Goal: Information Seeking & Learning: Find contact information

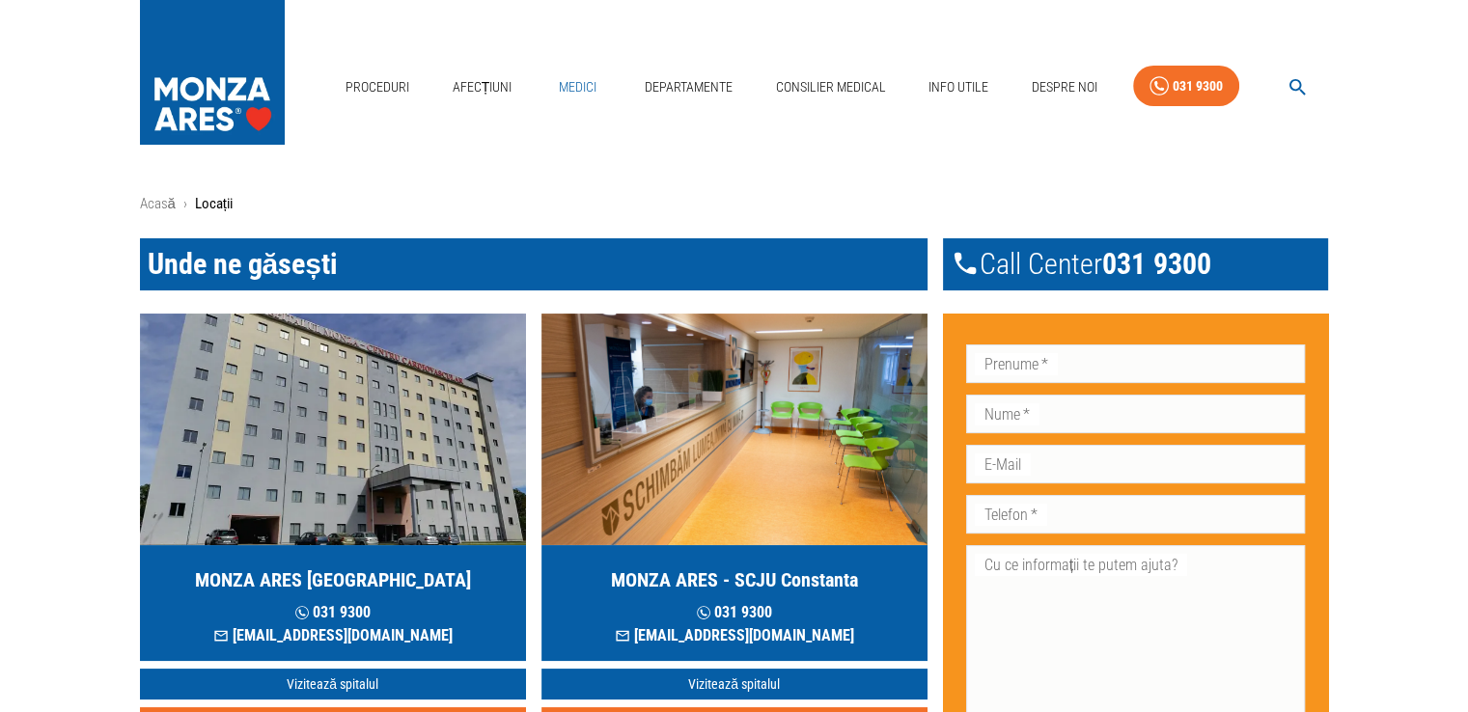
click at [578, 88] on link "Medici" at bounding box center [578, 88] width 62 height 40
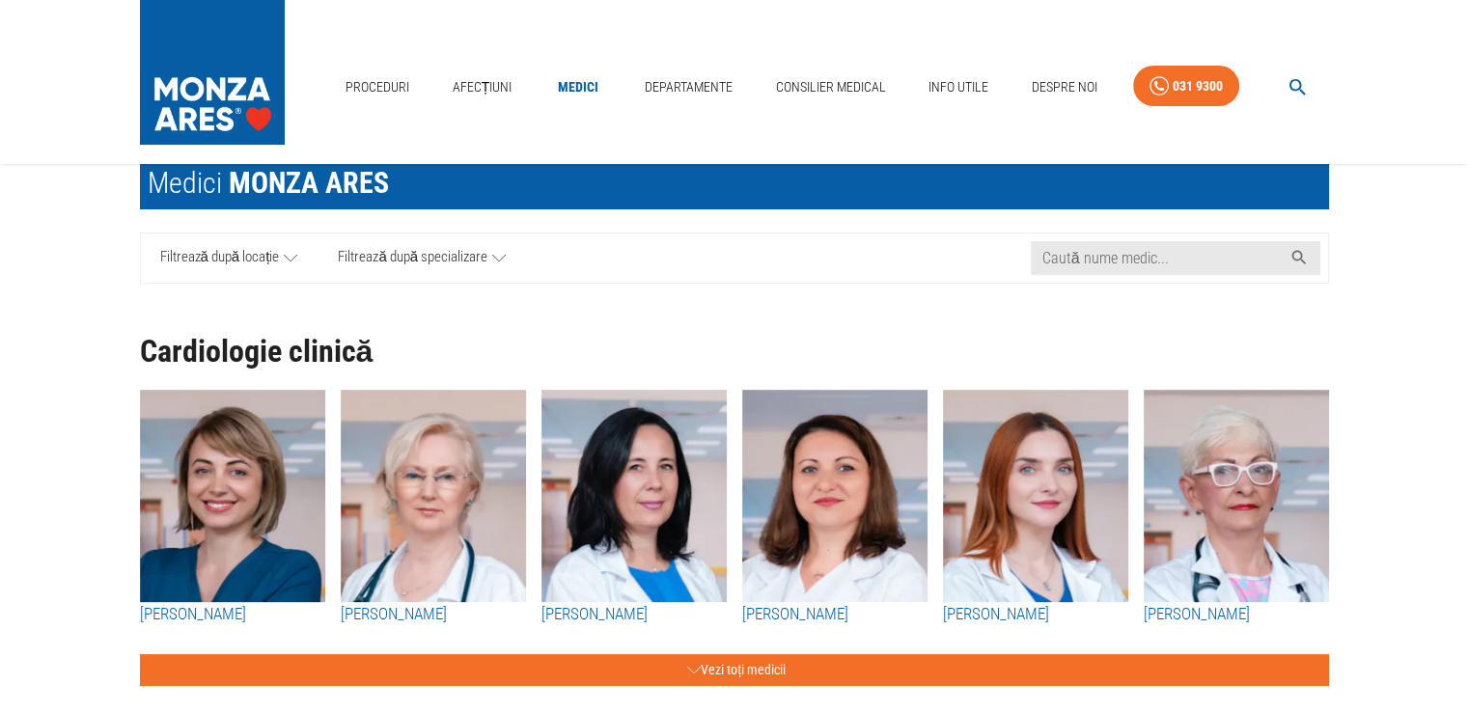
scroll to position [69, 0]
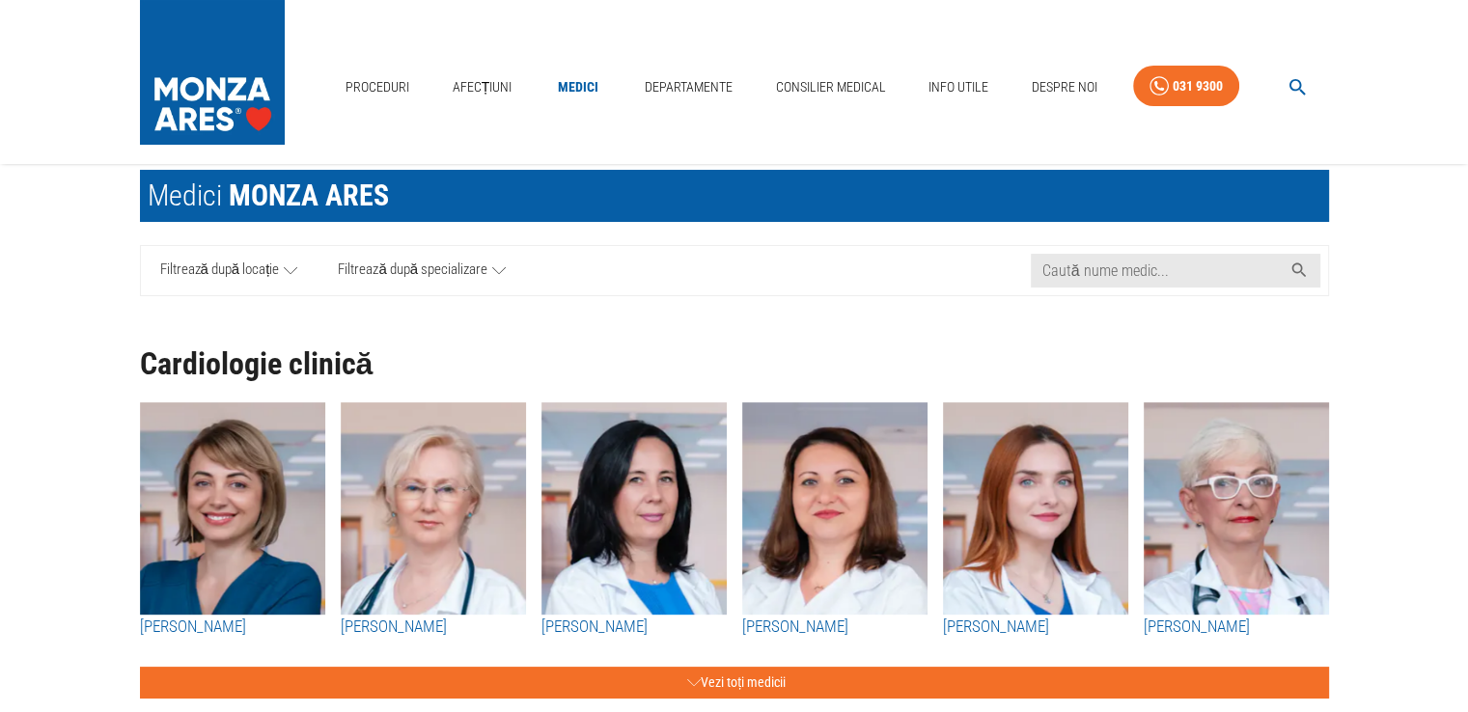
click at [484, 271] on span "Filtrează după specializare" at bounding box center [413, 271] width 150 height 24
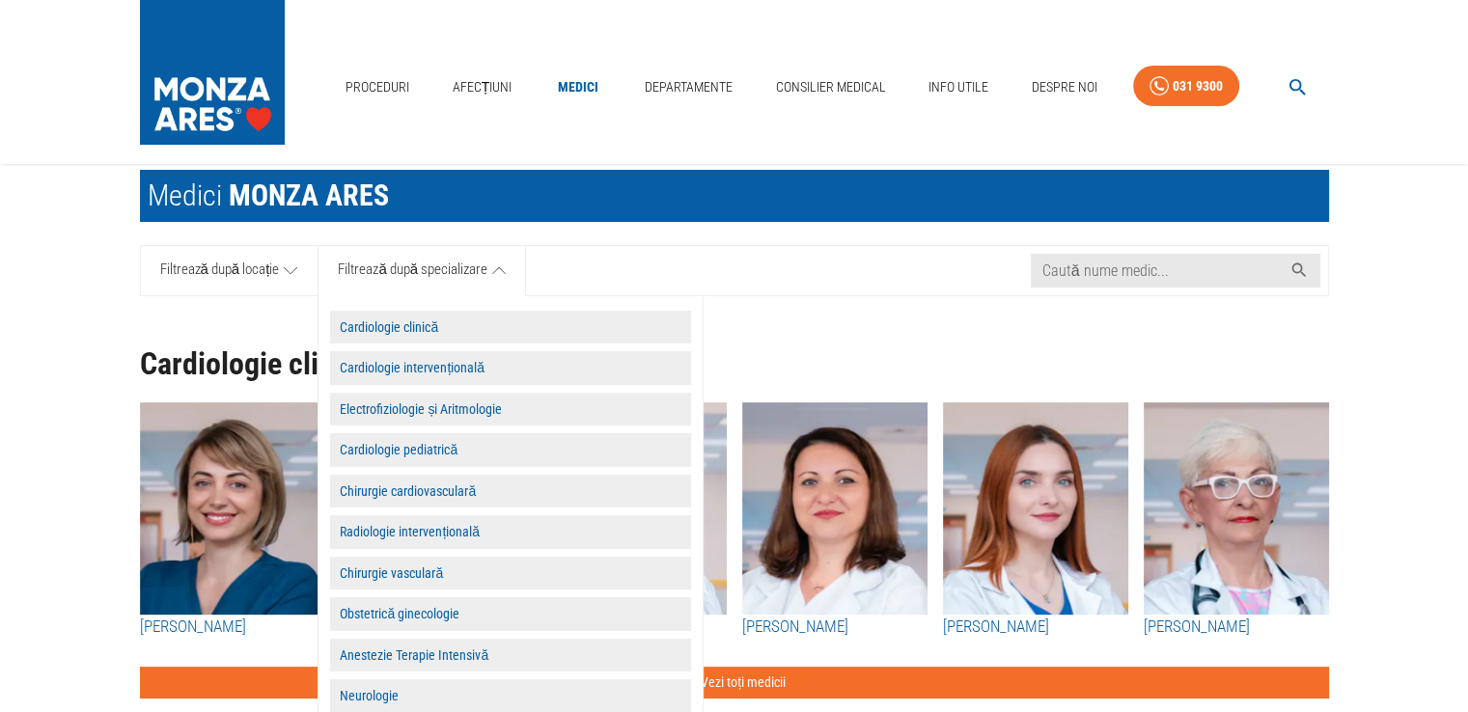
click at [447, 329] on button "Cardiologie clinică" at bounding box center [510, 328] width 361 height 34
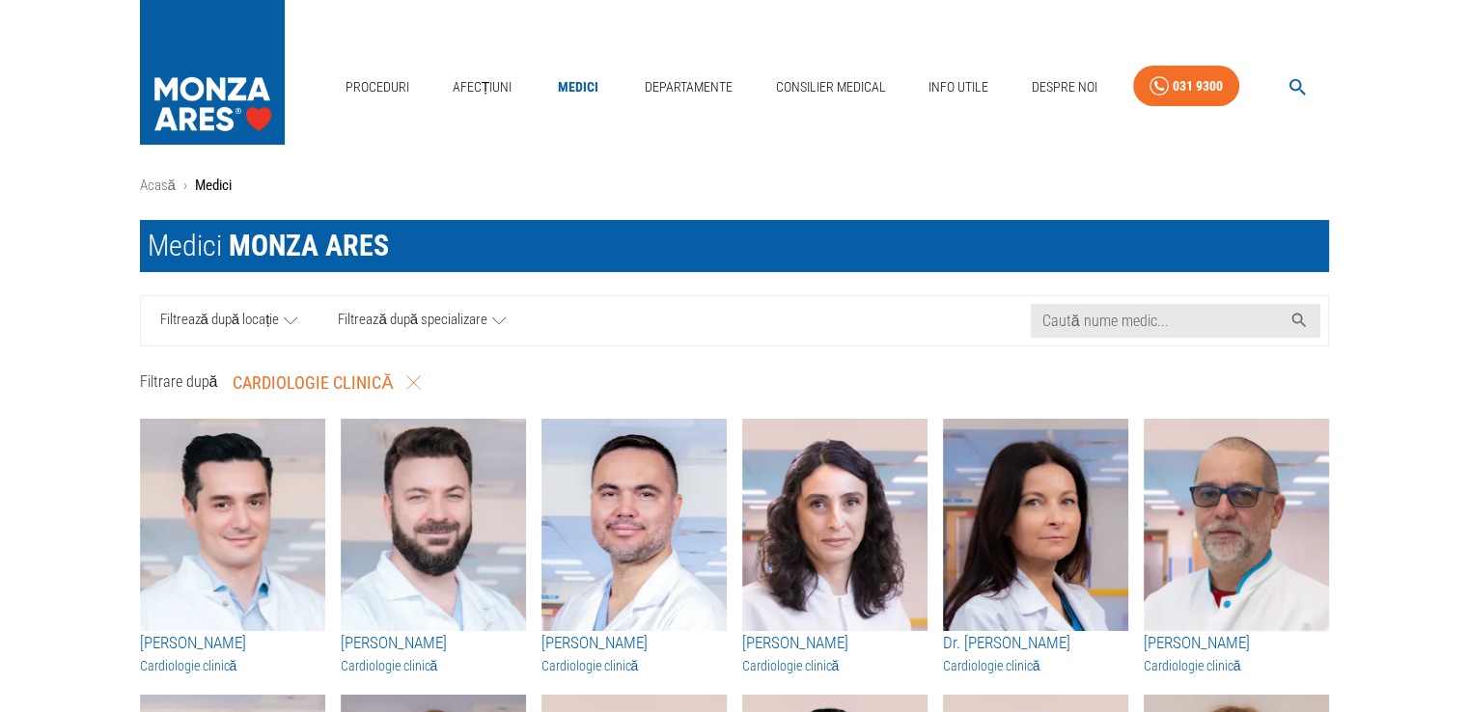
scroll to position [0, 0]
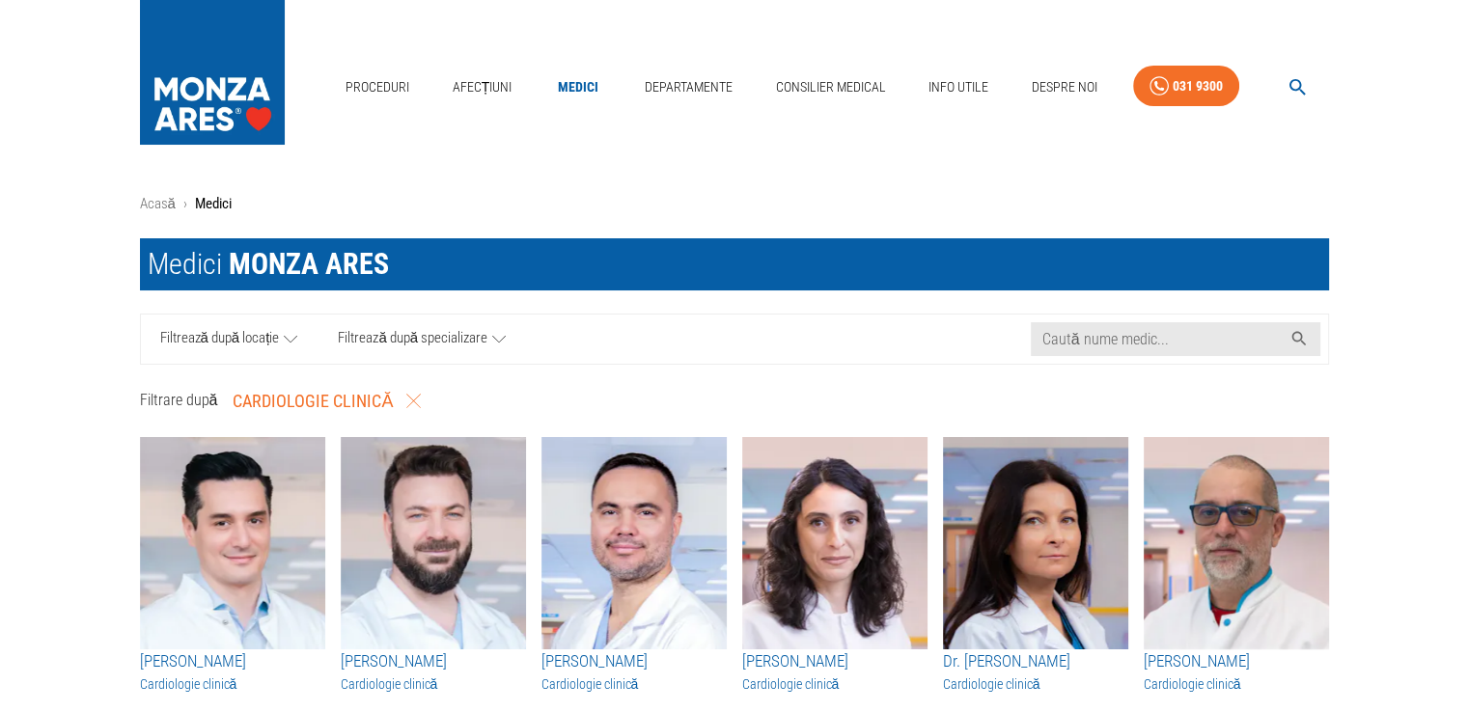
click at [440, 331] on span "Filtrează după specializare" at bounding box center [413, 339] width 150 height 24
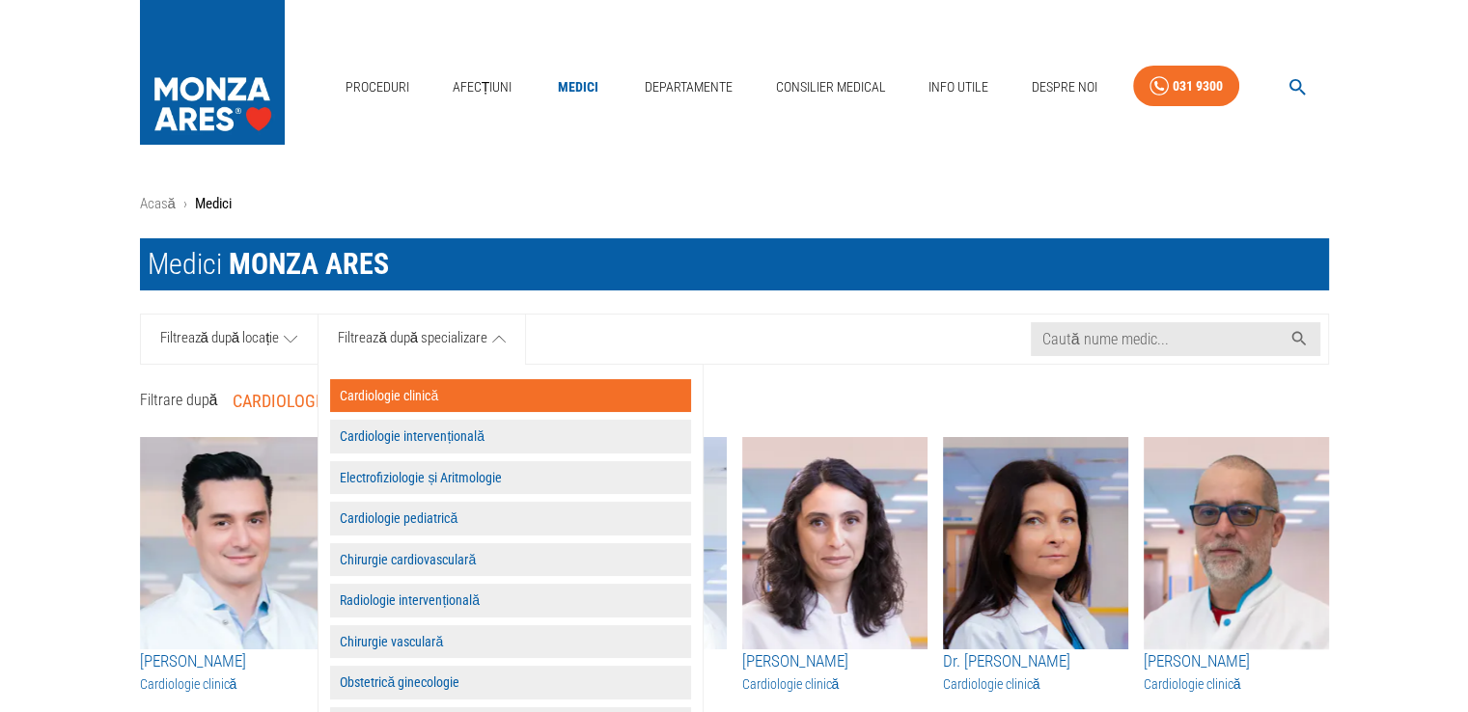
click at [513, 441] on button "Cardiologie intervențională" at bounding box center [510, 437] width 361 height 34
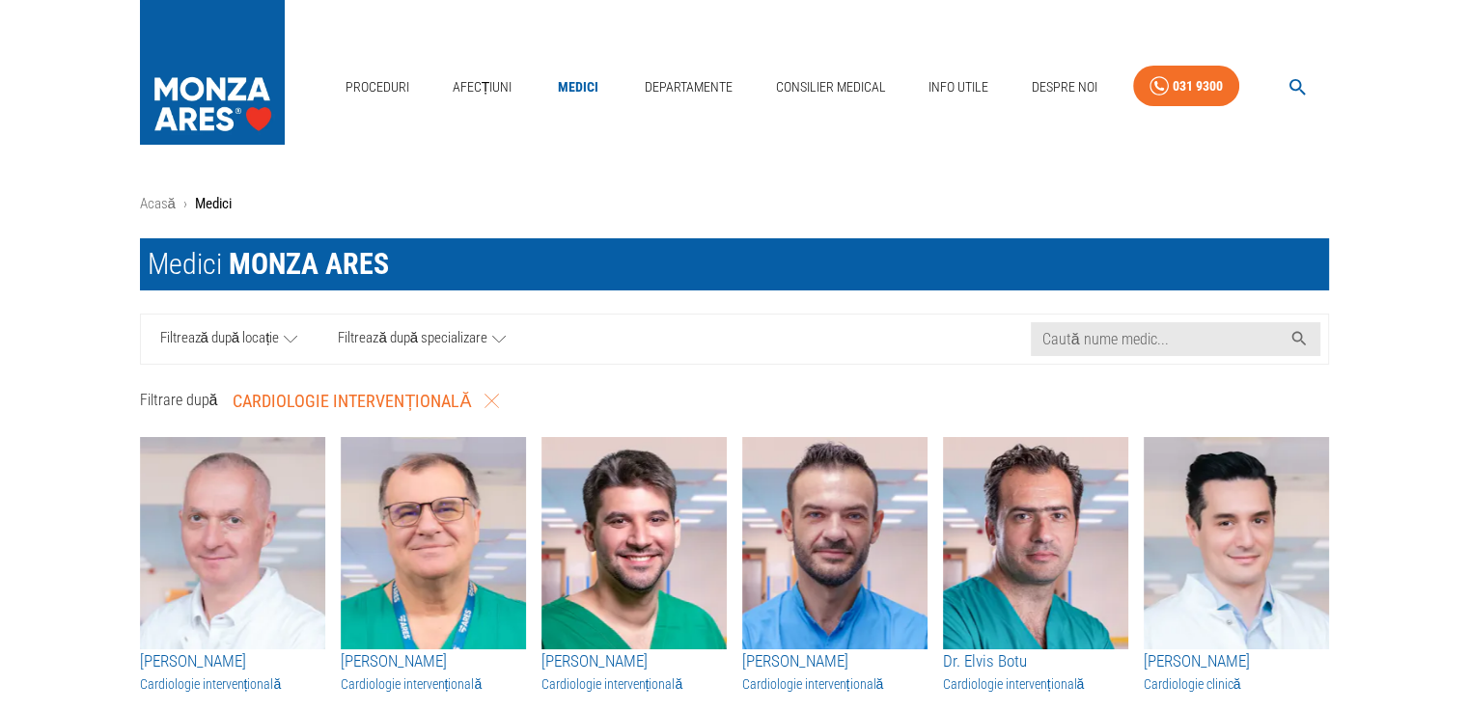
click at [452, 339] on span "Filtrează după specializare" at bounding box center [413, 339] width 150 height 24
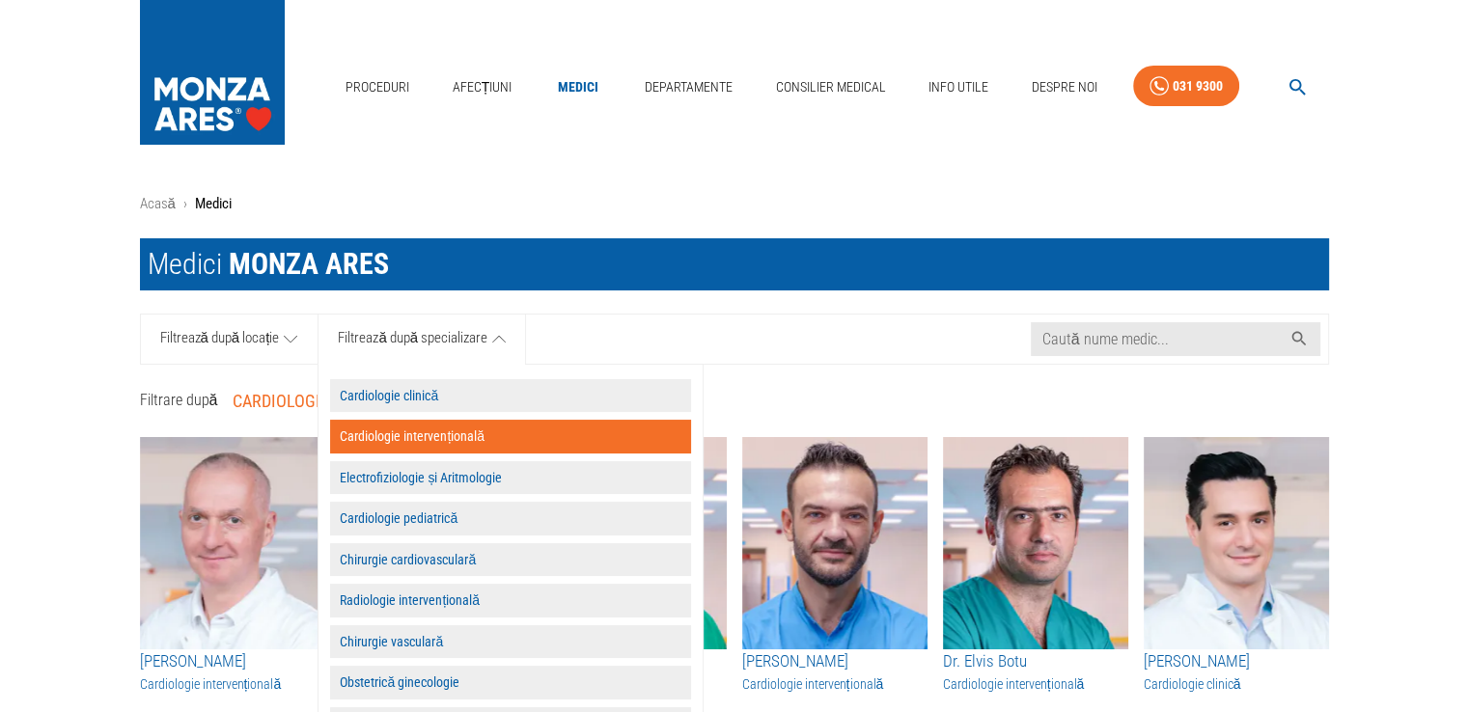
click at [459, 472] on button "Electrofiziologie și Aritmologie" at bounding box center [510, 478] width 361 height 34
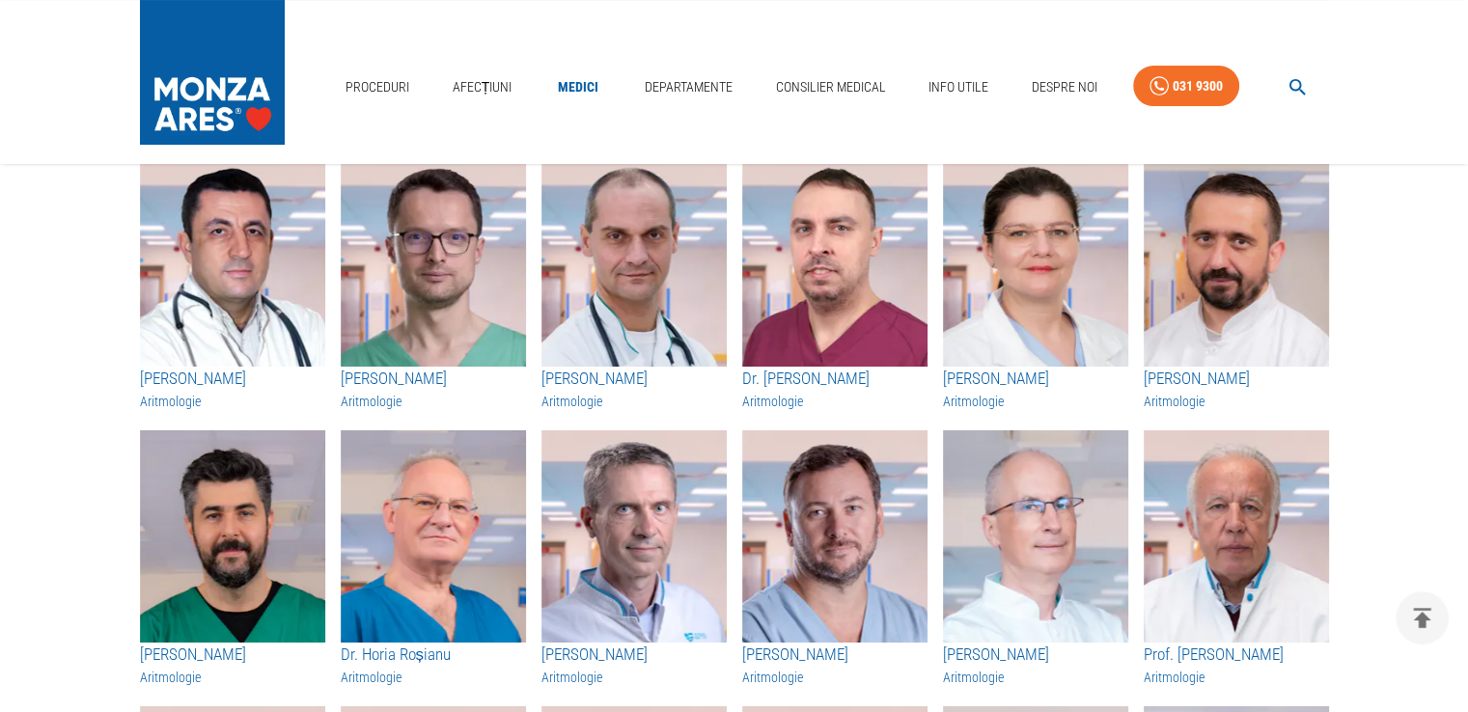
scroll to position [282, 0]
drag, startPoint x: 733, startPoint y: 653, endPoint x: 876, endPoint y: 648, distance: 142.9
click at [876, 648] on div "[PERSON_NAME] Aritmologie" at bounding box center [827, 554] width 201 height 276
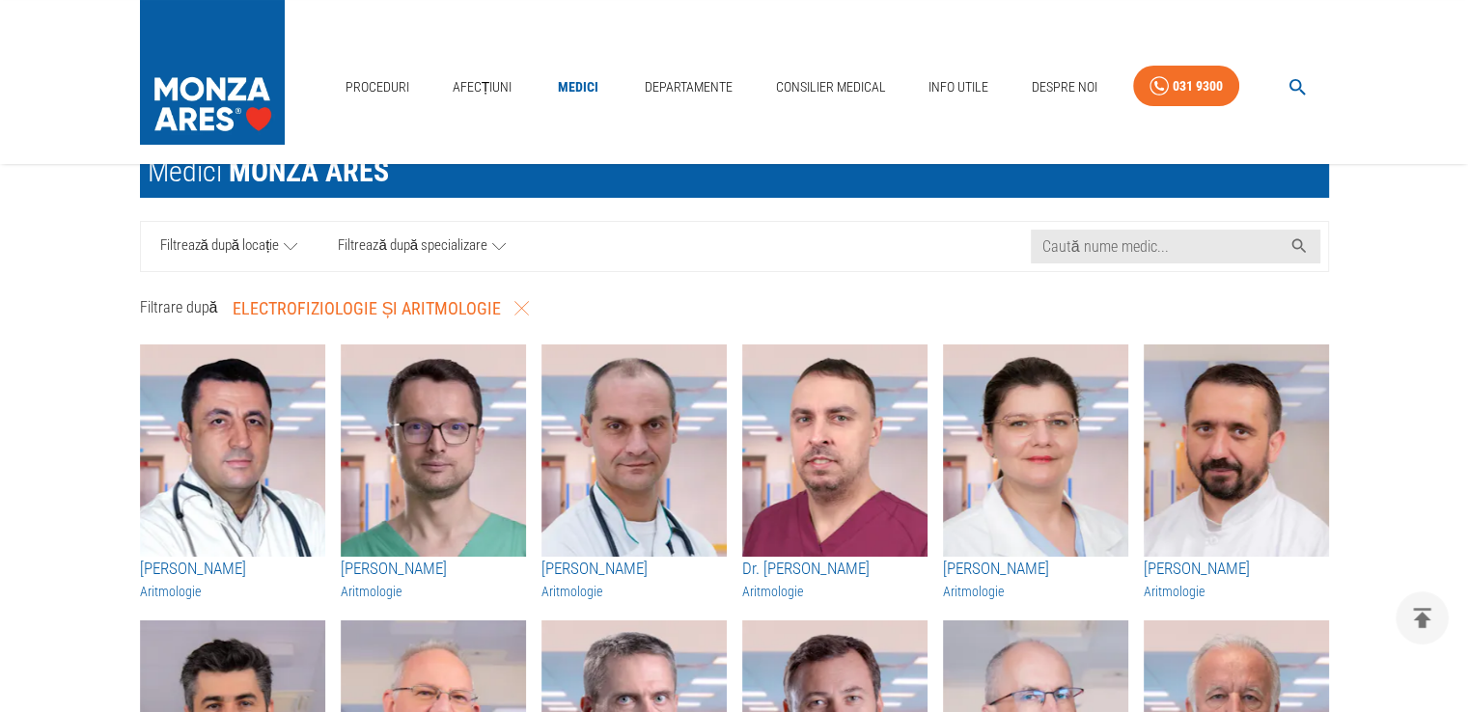
scroll to position [19, 0]
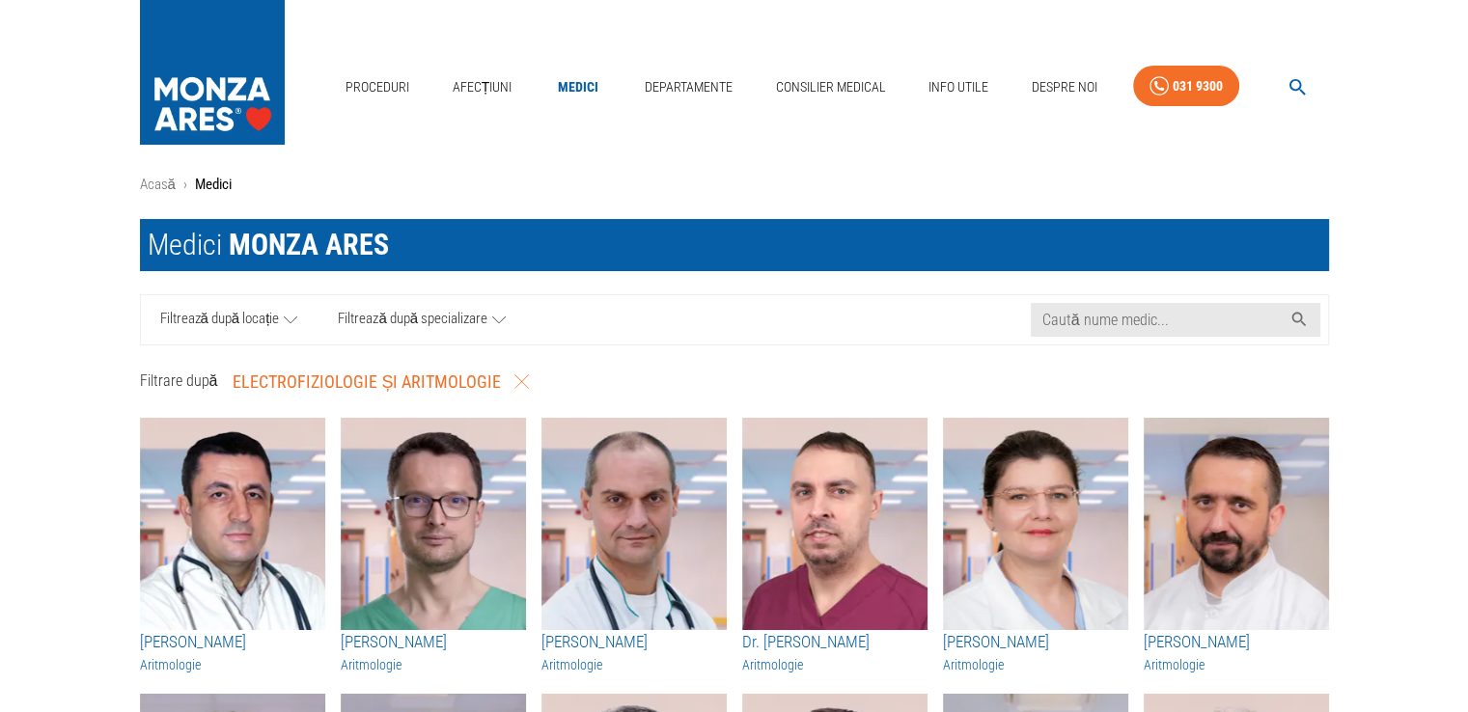
click at [467, 324] on span "Filtrează după specializare" at bounding box center [413, 320] width 150 height 24
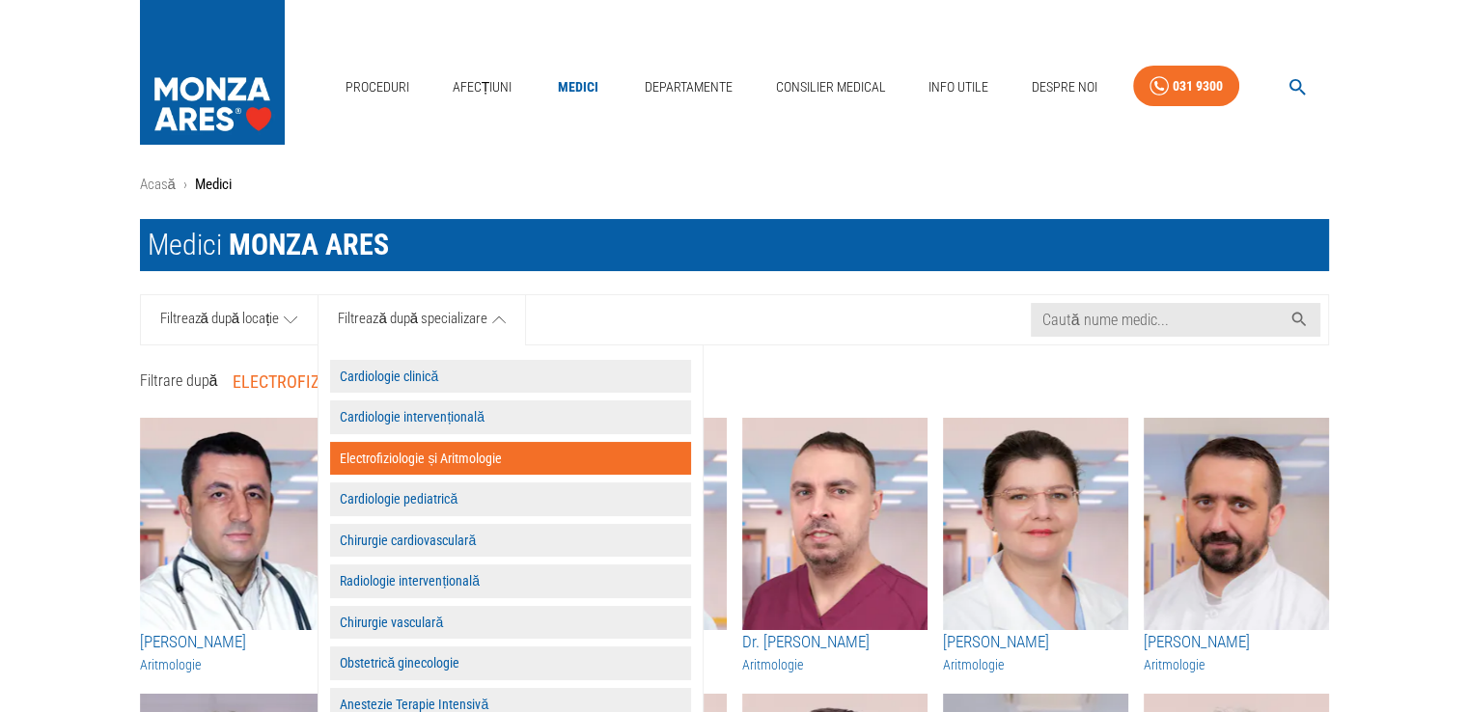
click at [453, 410] on button "Cardiologie intervențională" at bounding box center [510, 417] width 361 height 34
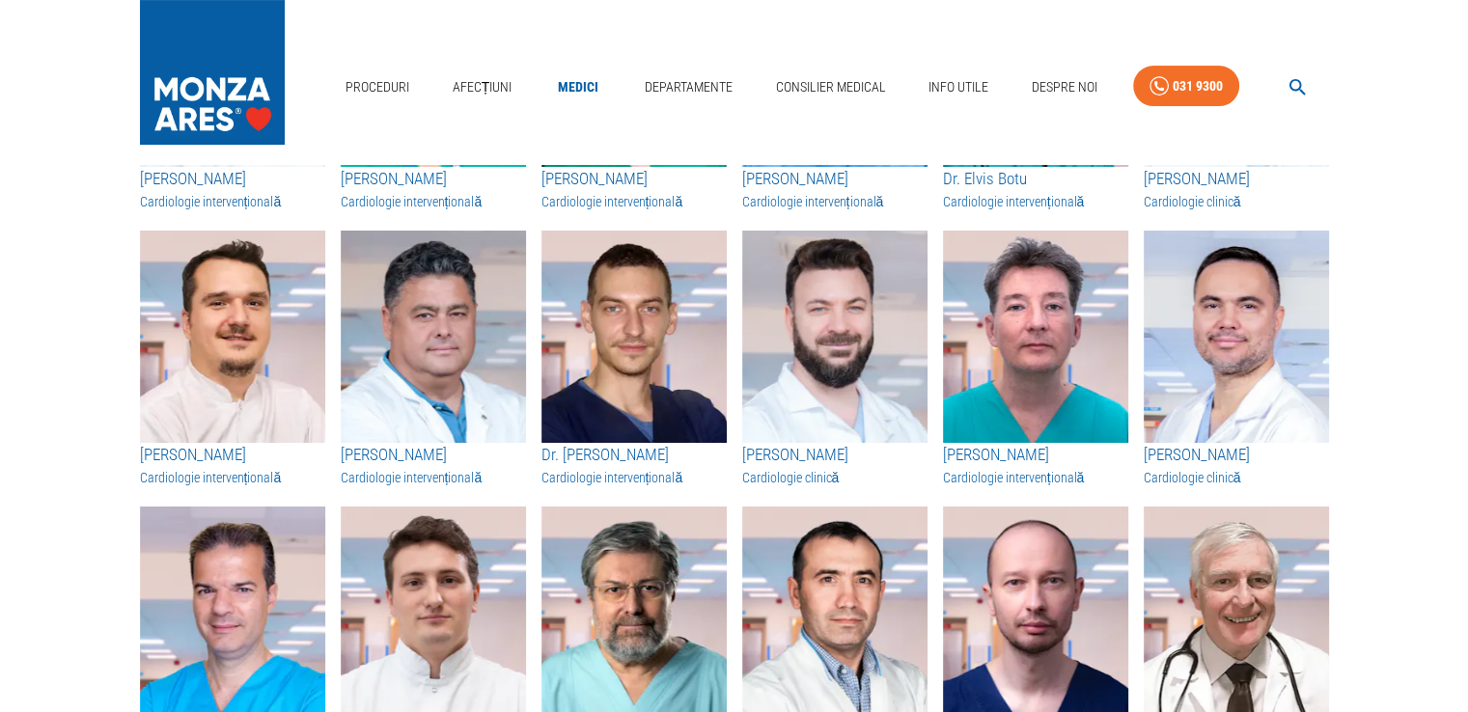
scroll to position [0, 0]
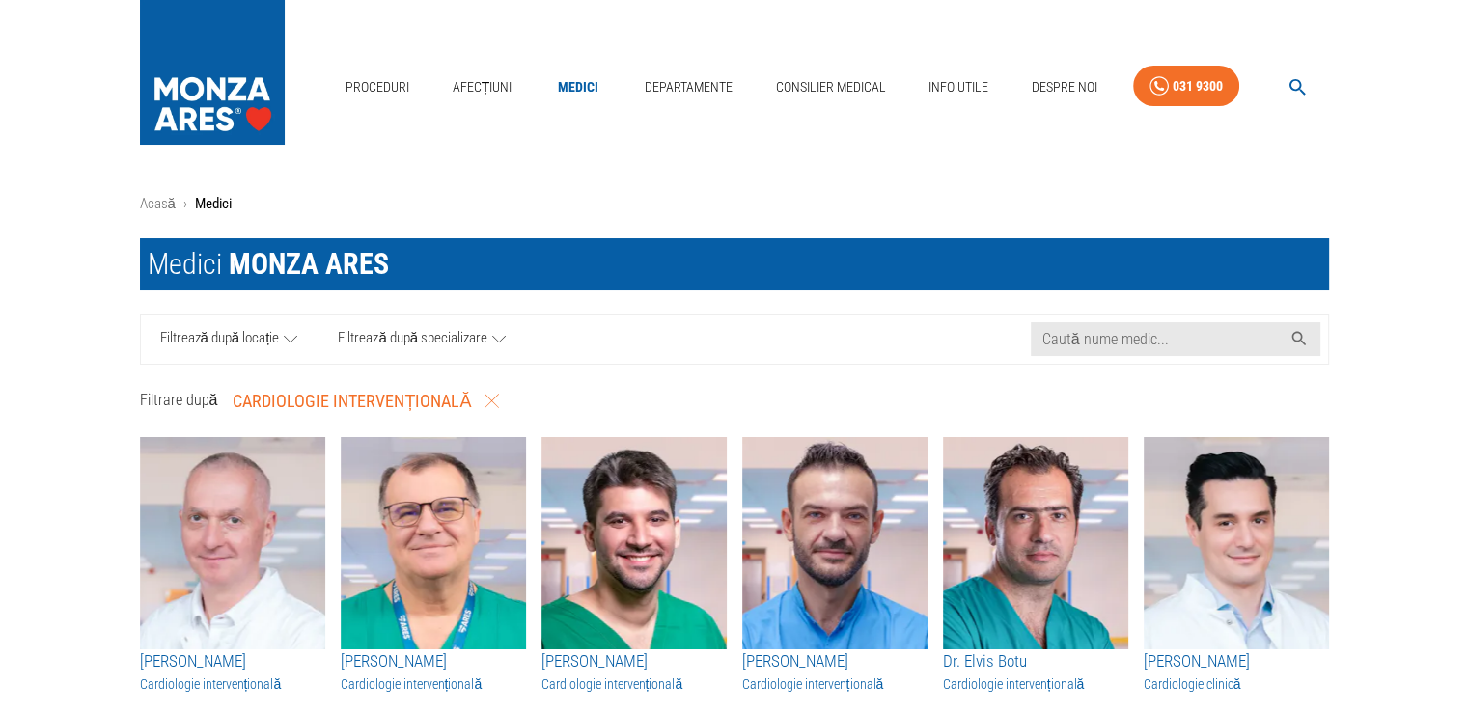
click at [208, 327] on span "Filtrează după locație" at bounding box center [220, 339] width 120 height 24
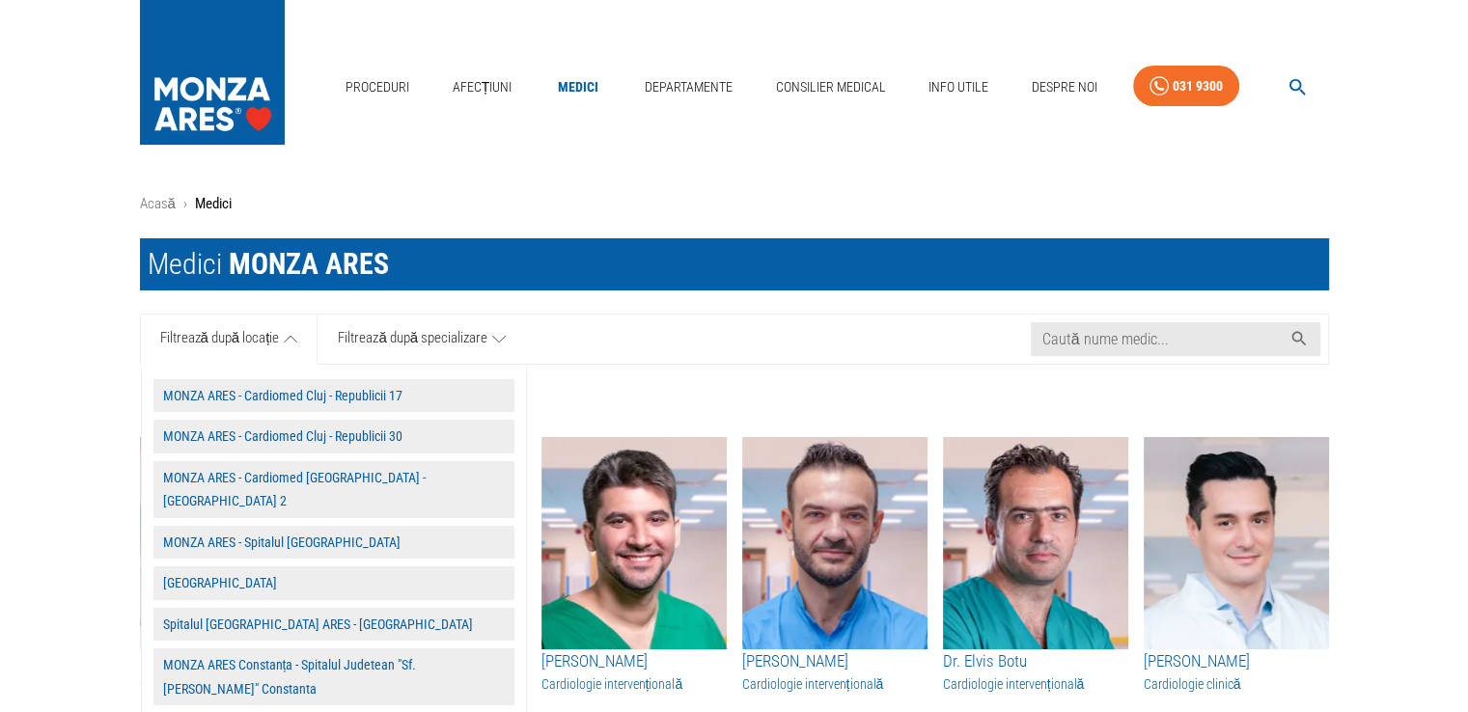
click at [288, 526] on button "MONZA ARES - Spitalul [GEOGRAPHIC_DATA]" at bounding box center [333, 543] width 361 height 34
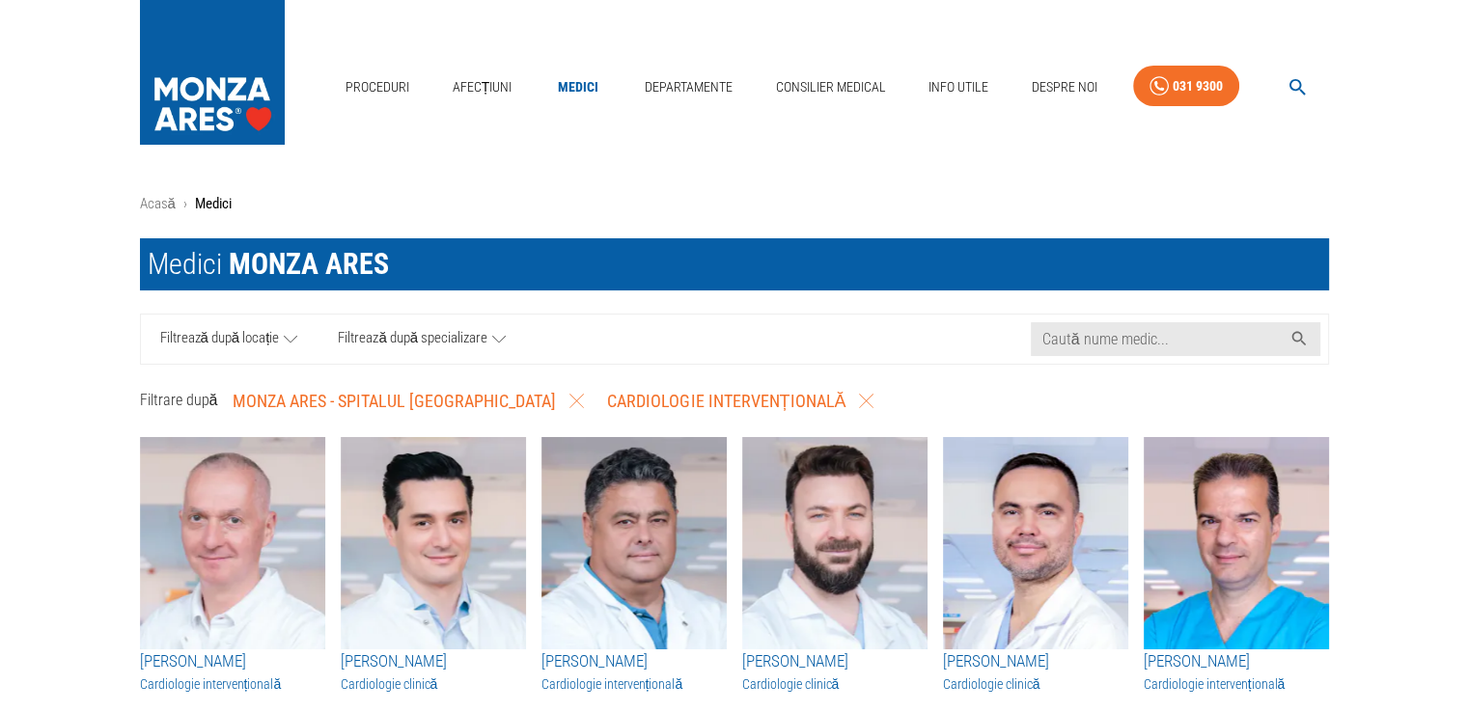
click at [468, 331] on span "Filtrează după specializare" at bounding box center [413, 339] width 150 height 24
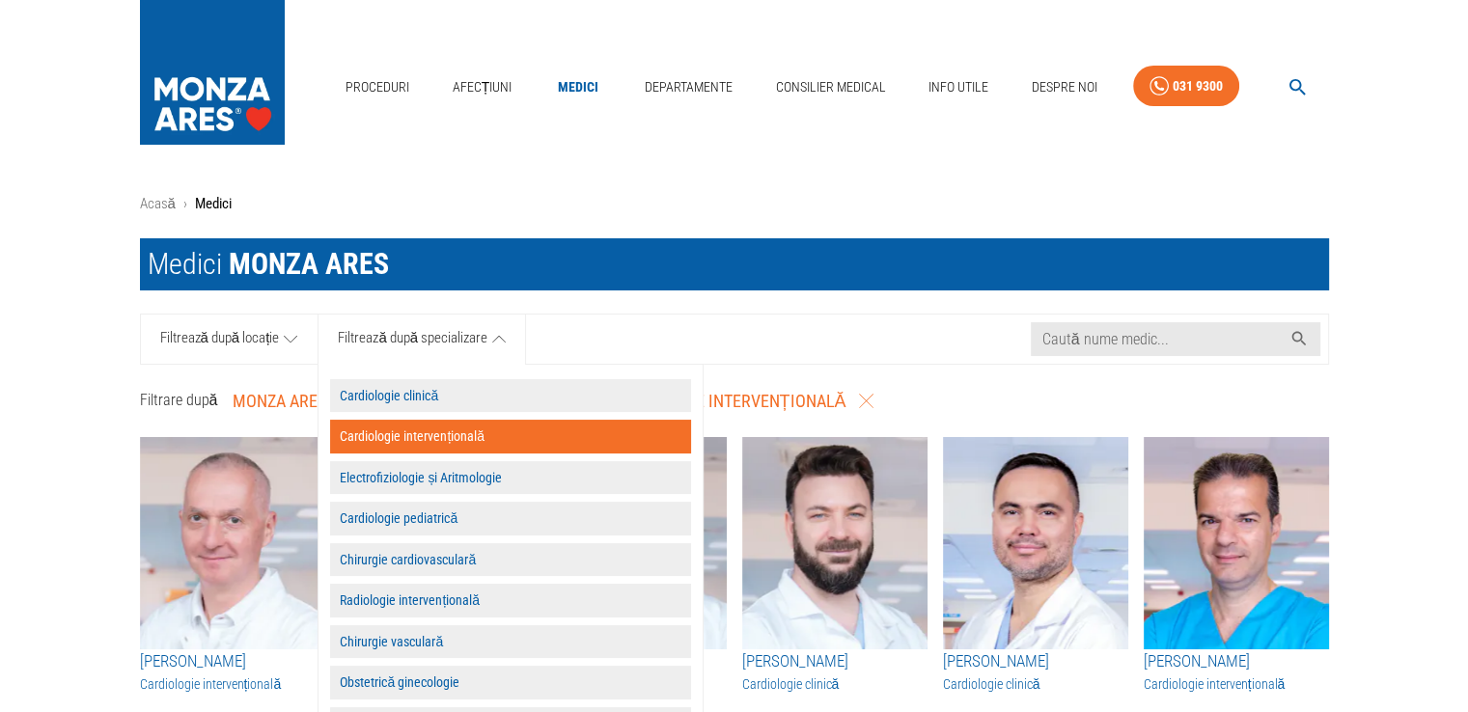
click at [505, 485] on button "Electrofiziologie și Aritmologie" at bounding box center [510, 478] width 361 height 34
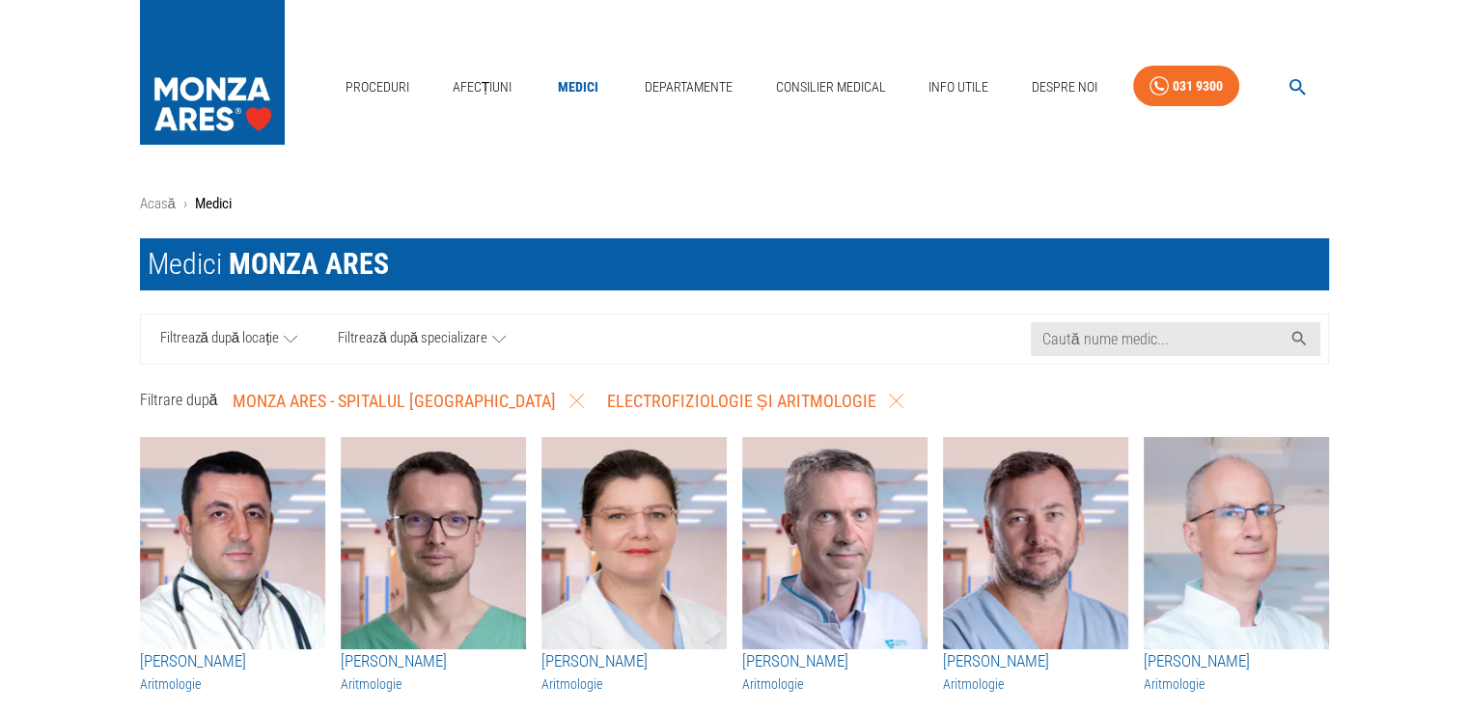
click at [456, 341] on span "Filtrează după specializare" at bounding box center [413, 339] width 150 height 24
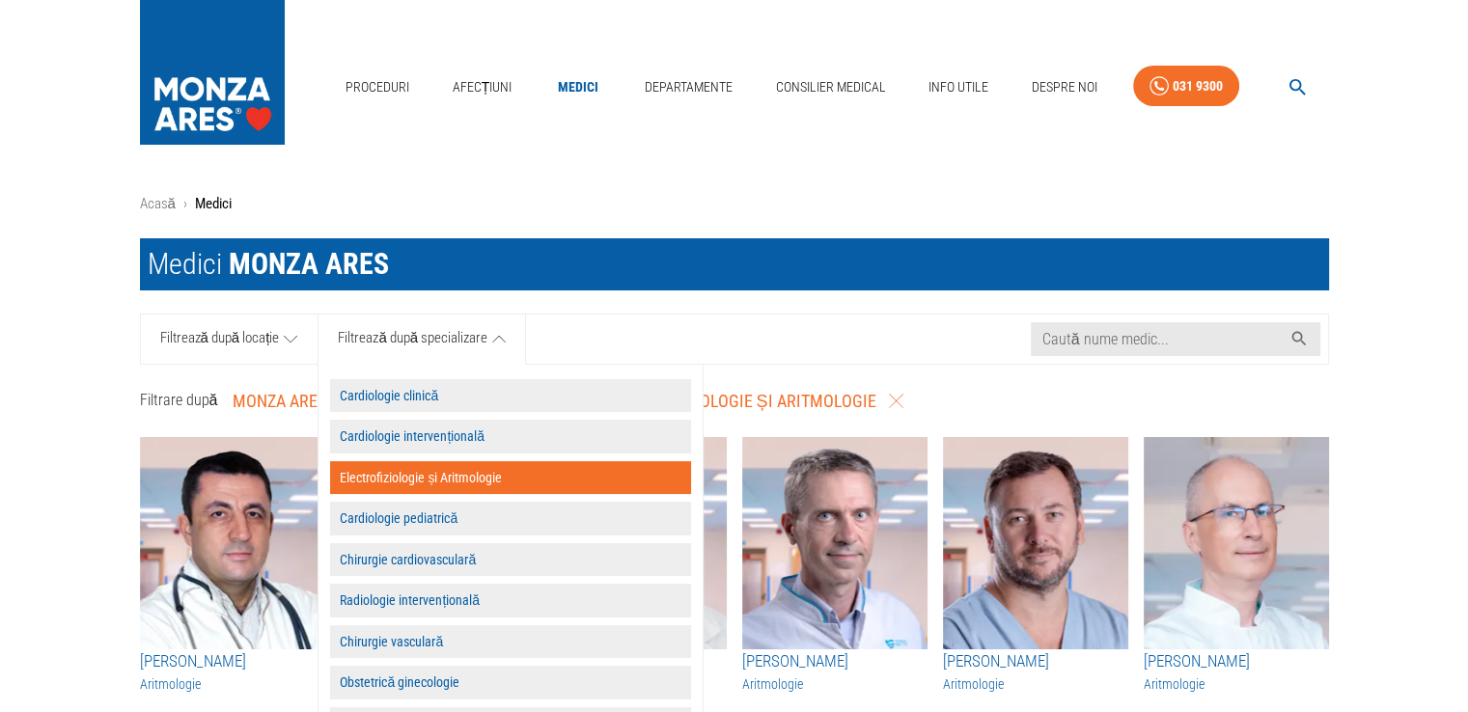
click at [459, 433] on button "Cardiologie intervențională" at bounding box center [510, 437] width 361 height 34
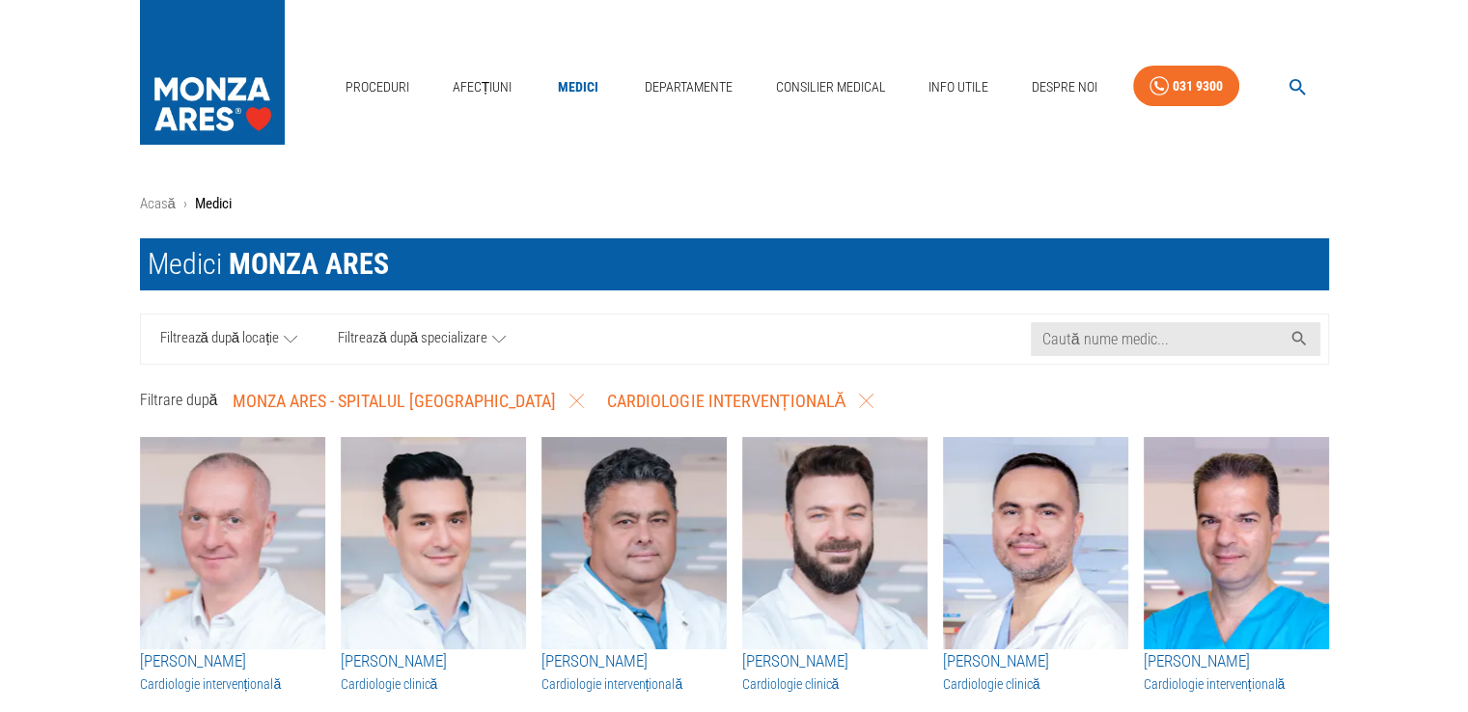
click at [436, 354] on link "Filtrează după specializare" at bounding box center [421, 339] width 208 height 49
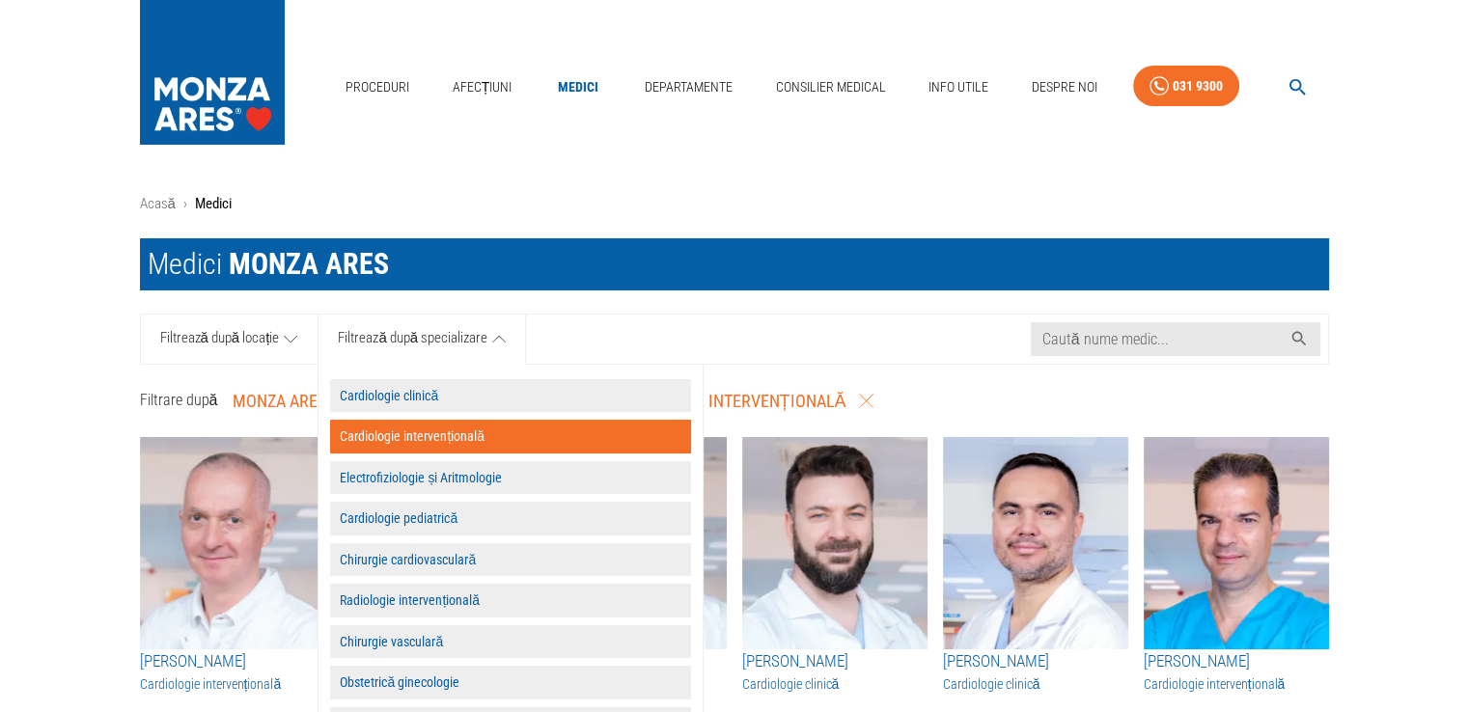
click at [427, 383] on button "Cardiologie clinică" at bounding box center [510, 396] width 361 height 34
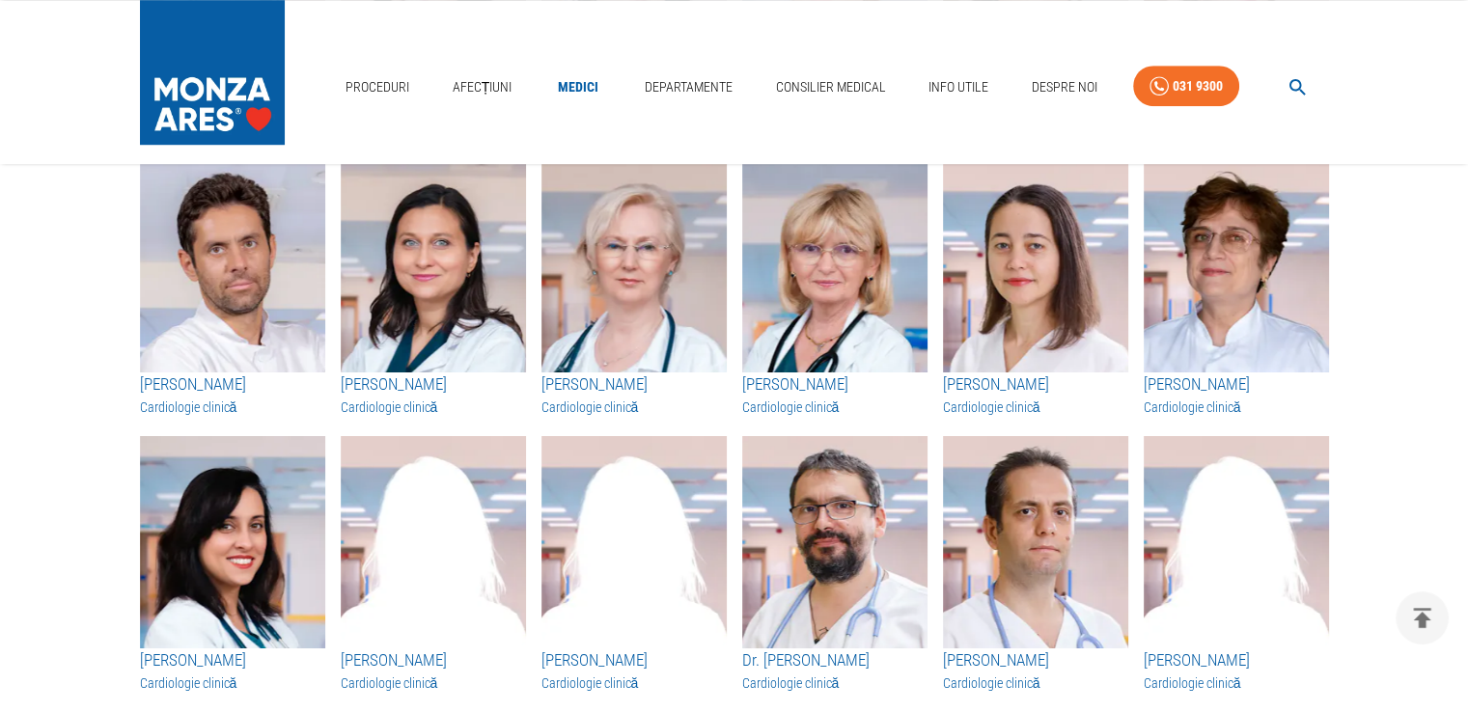
scroll to position [1349, 0]
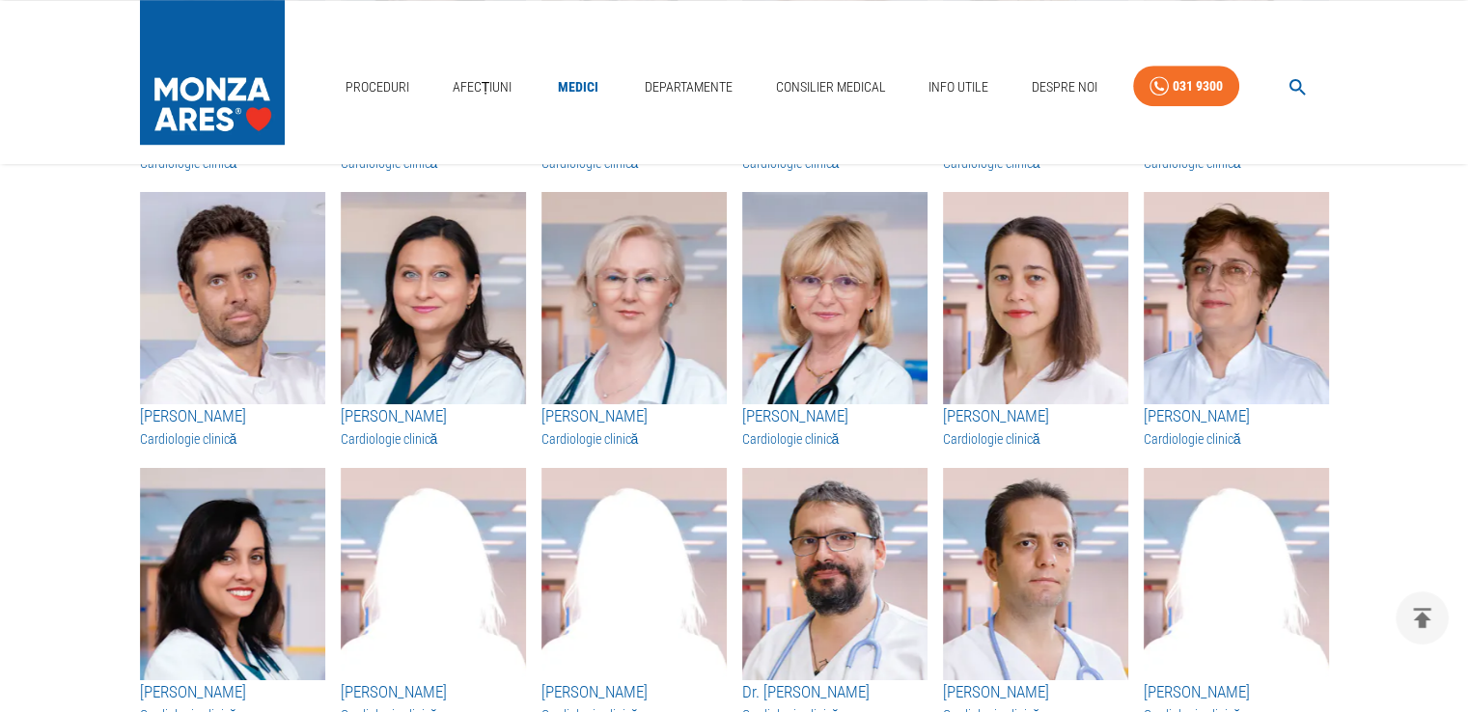
click at [246, 323] on img "button" at bounding box center [232, 298] width 185 height 212
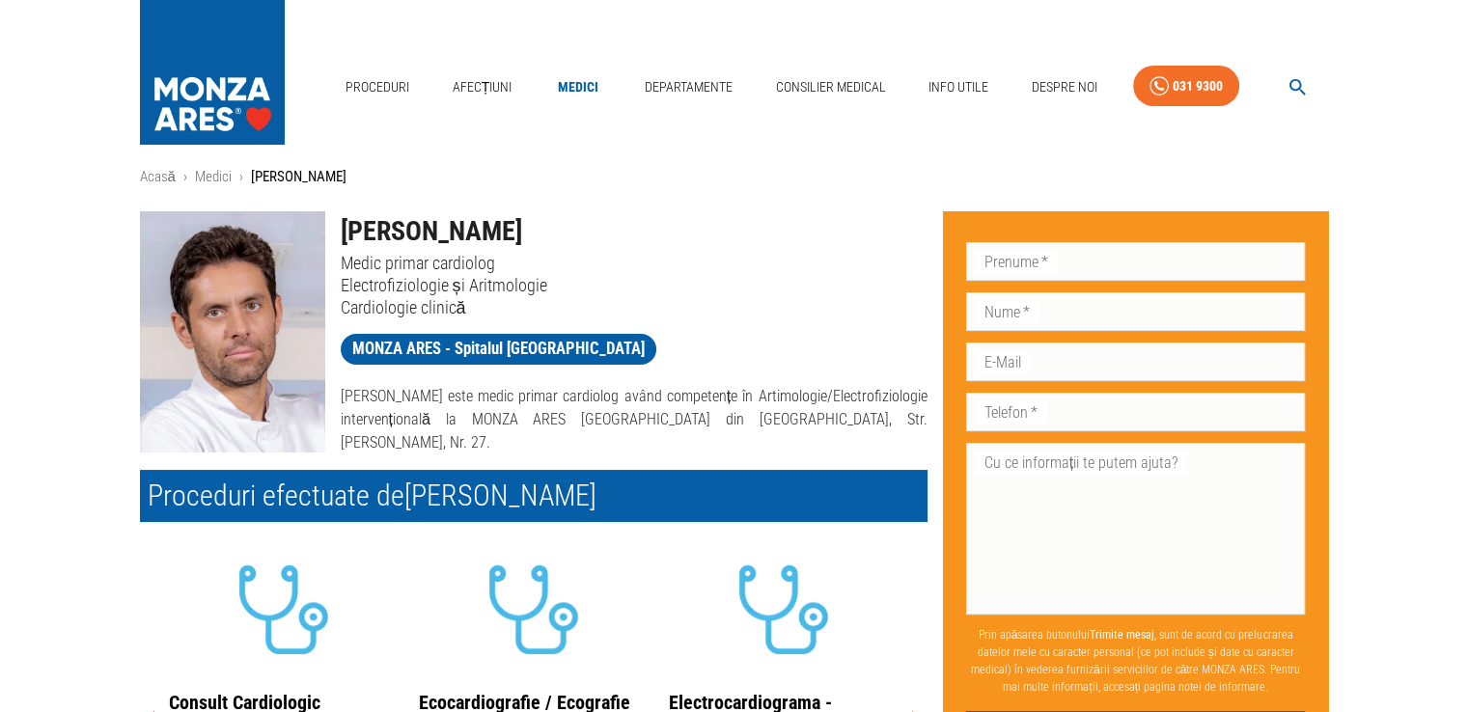
scroll to position [26, 0]
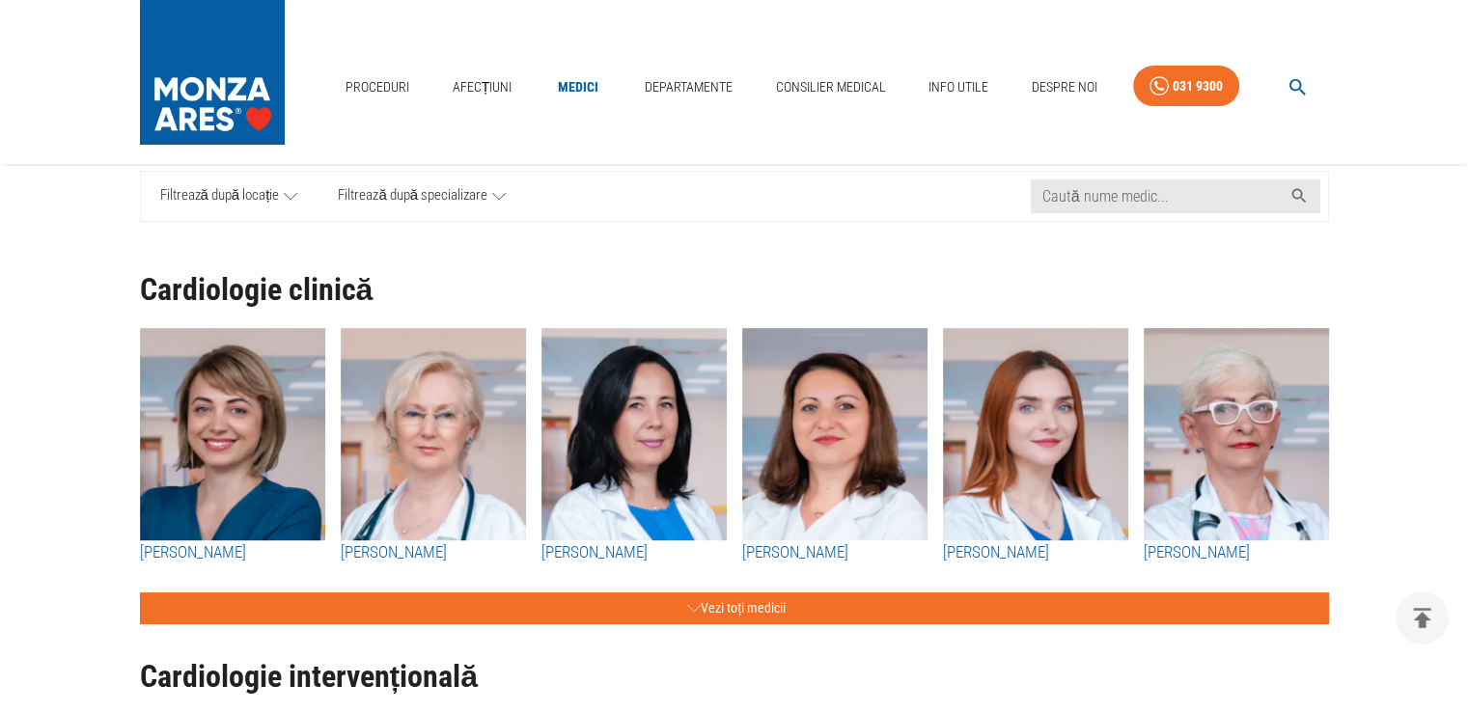
scroll to position [221, 0]
